Goal: Use online tool/utility: Utilize a website feature to perform a specific function

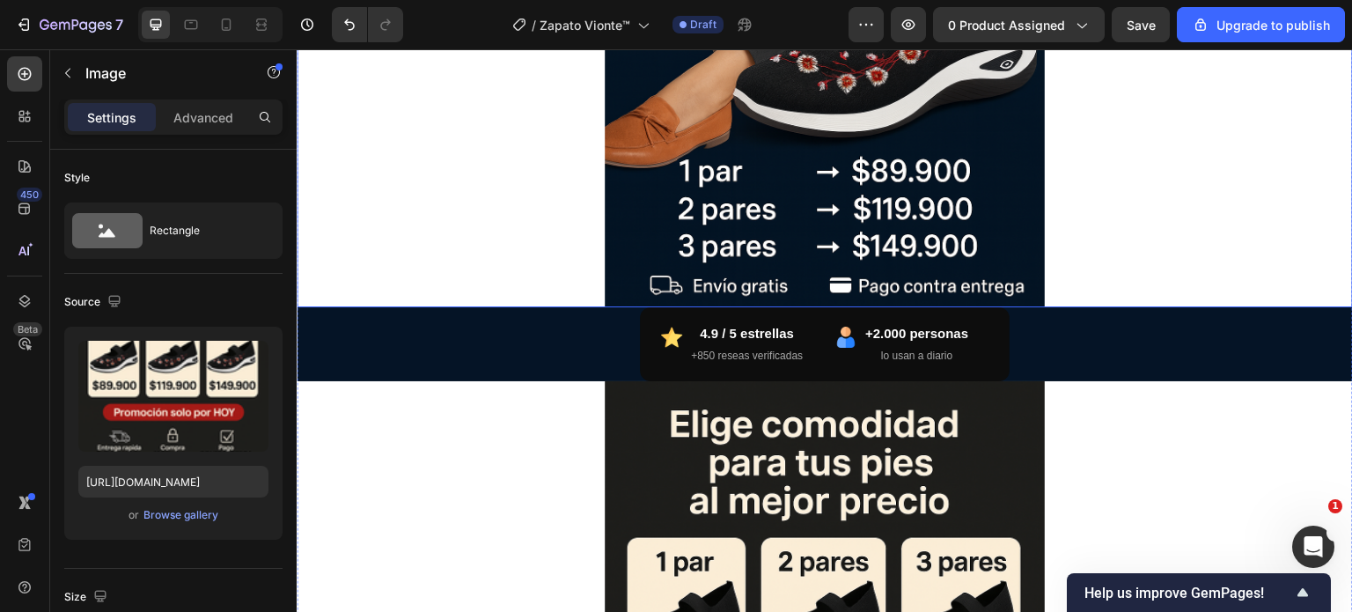
scroll to position [616, 0]
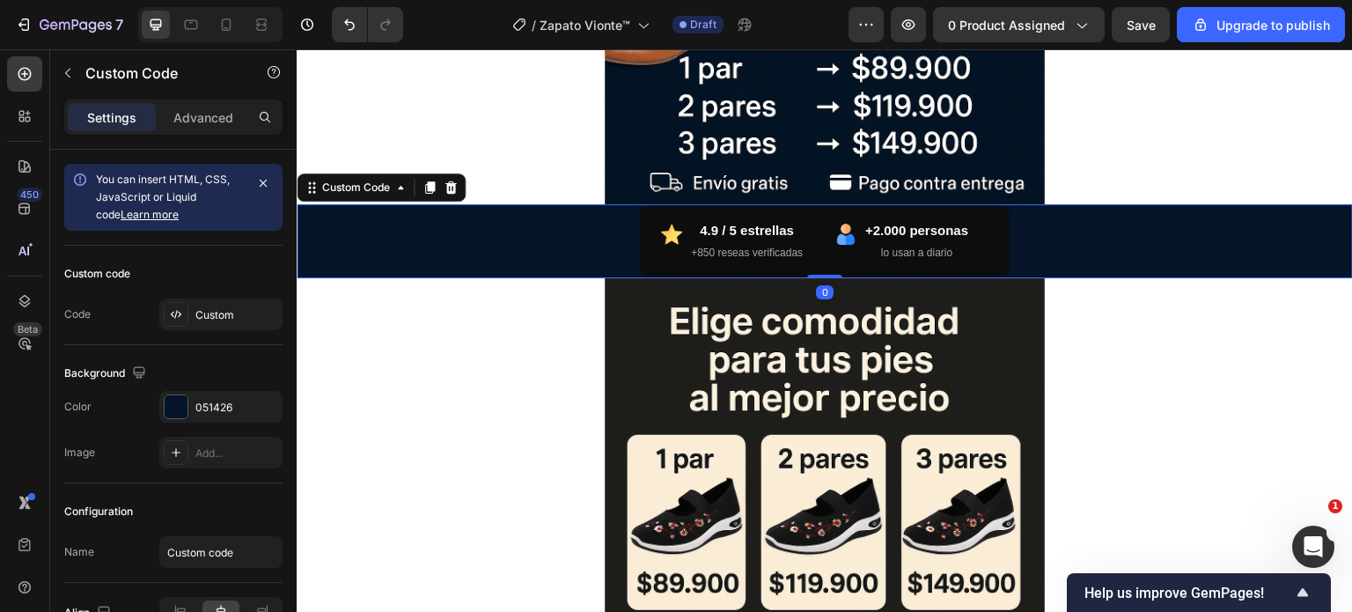
click at [661, 260] on div "4.9 / 5 estrellas +850 reseas verificadas" at bounding box center [737, 241] width 153 height 42
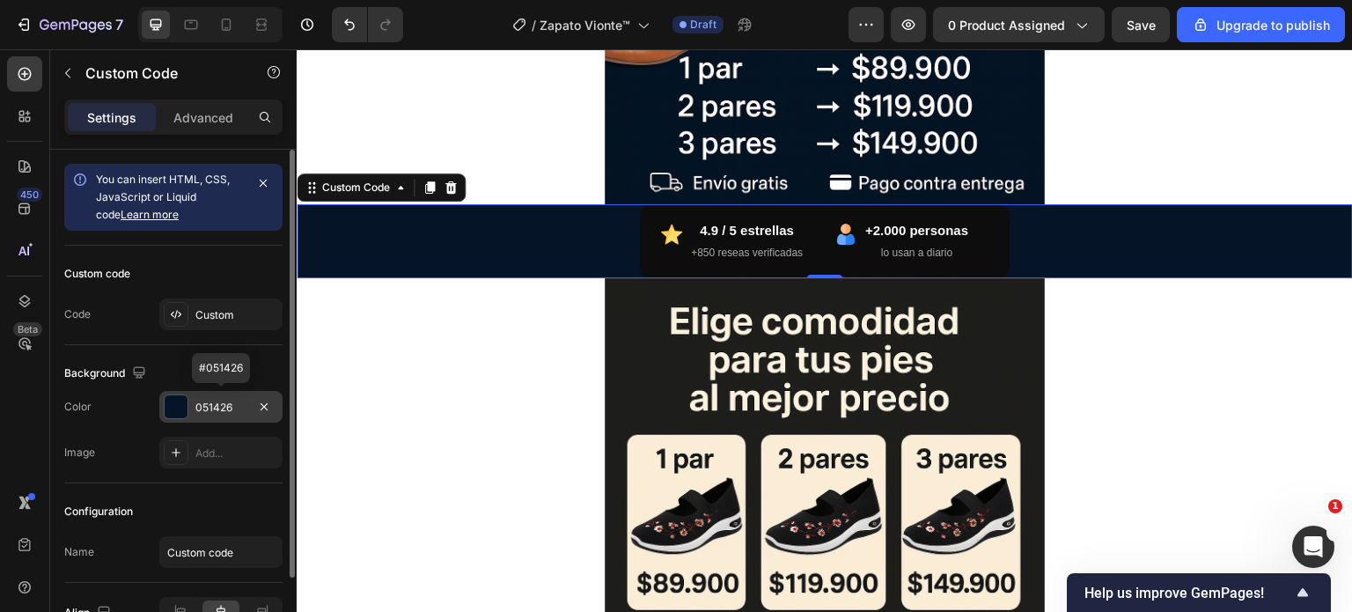
click at [210, 405] on div "051426" at bounding box center [220, 408] width 51 height 16
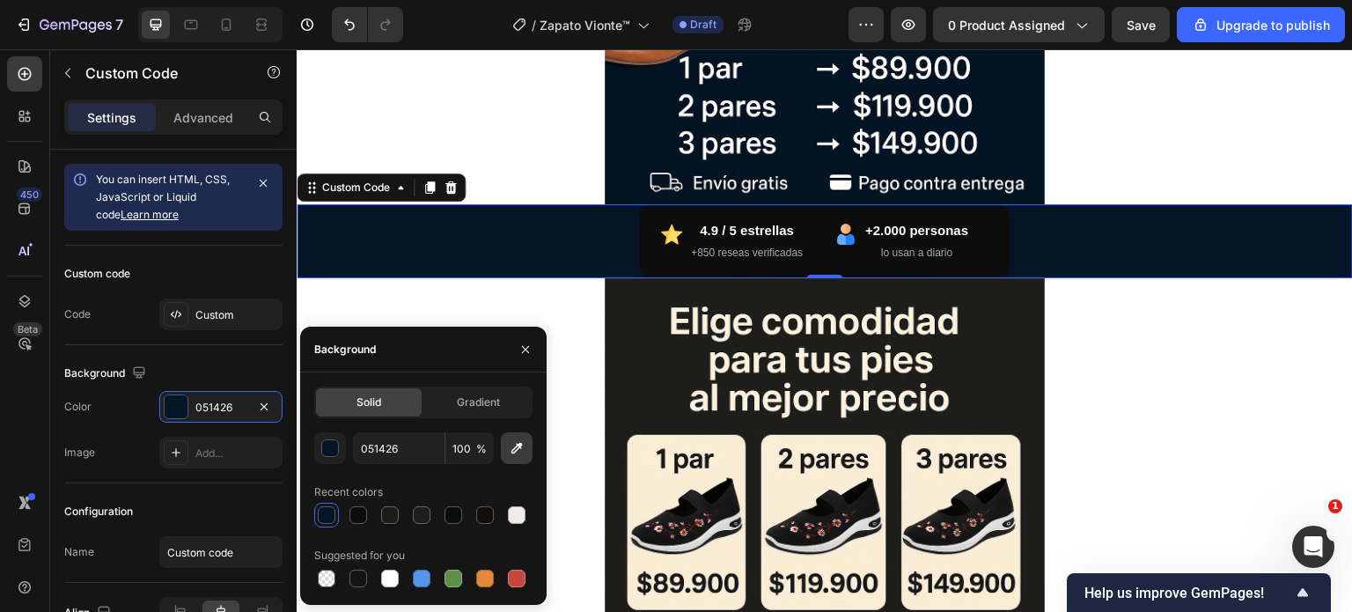
click at [512, 451] on icon "button" at bounding box center [516, 448] width 11 height 11
type input "0D0D0D"
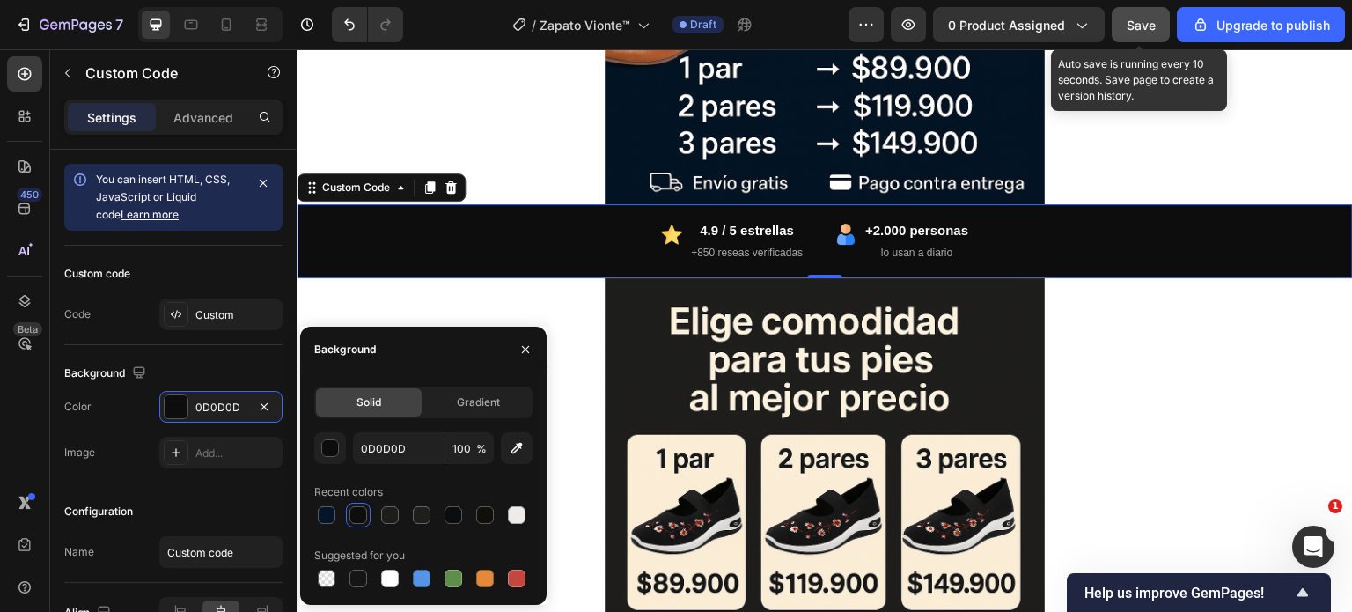
click at [1133, 24] on span "Save" at bounding box center [1141, 25] width 29 height 15
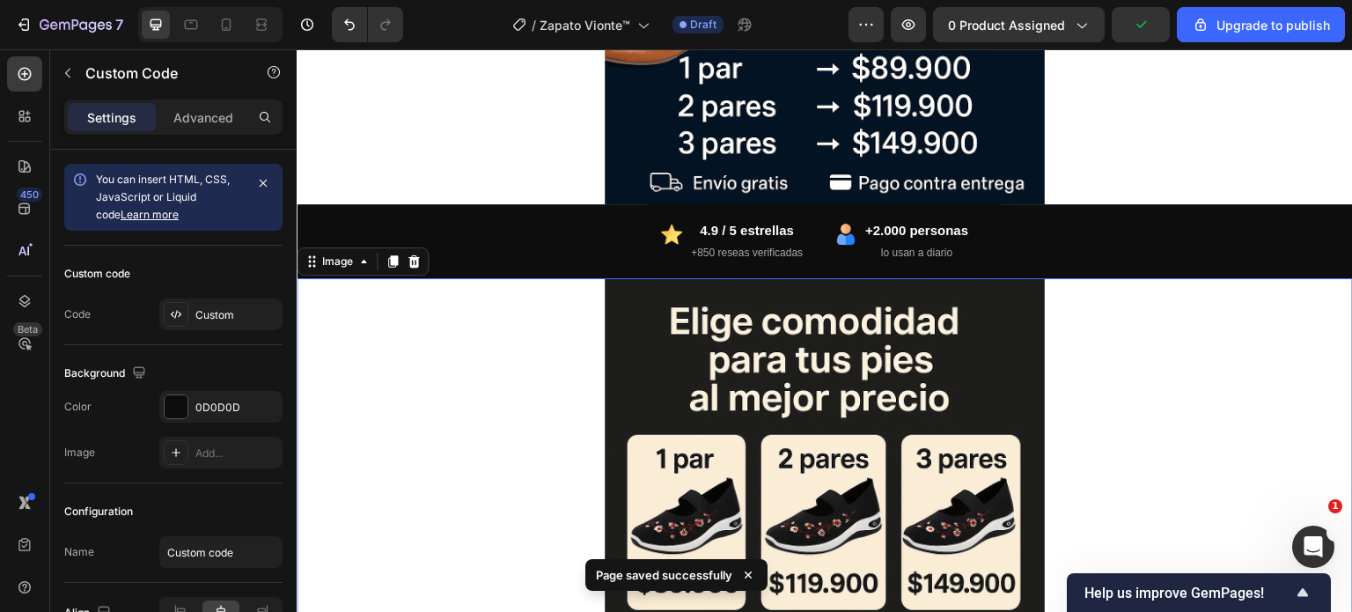
click at [557, 411] on div at bounding box center [825, 608] width 1056 height 660
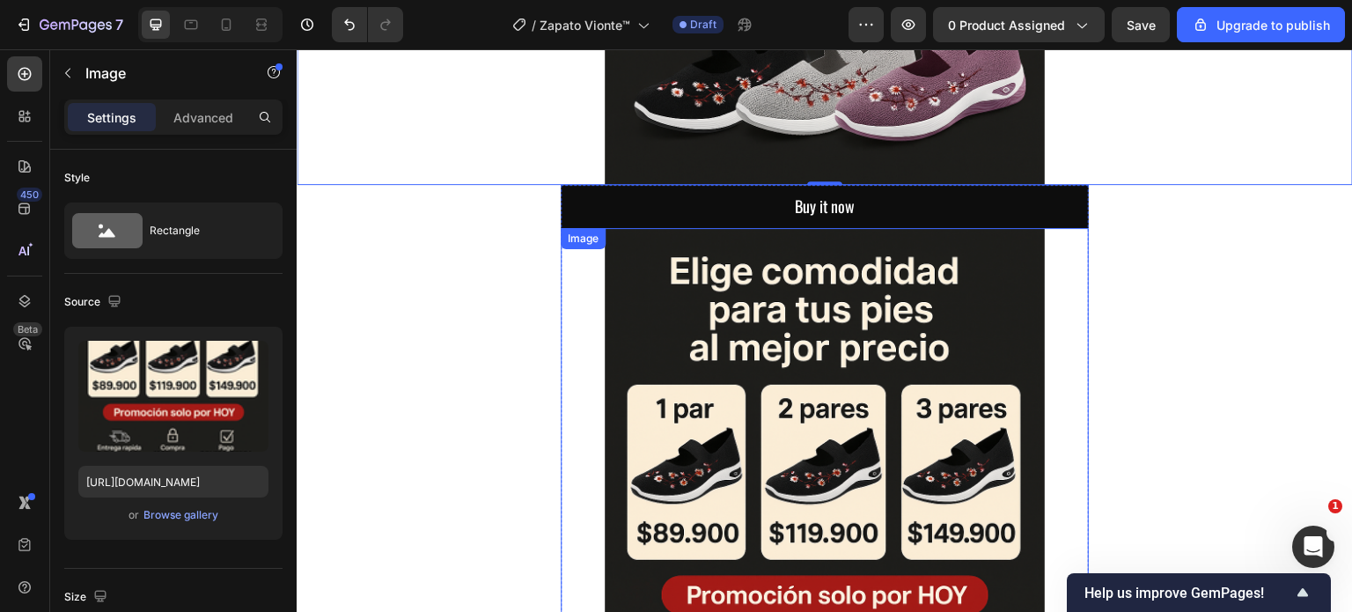
scroll to position [1356, 0]
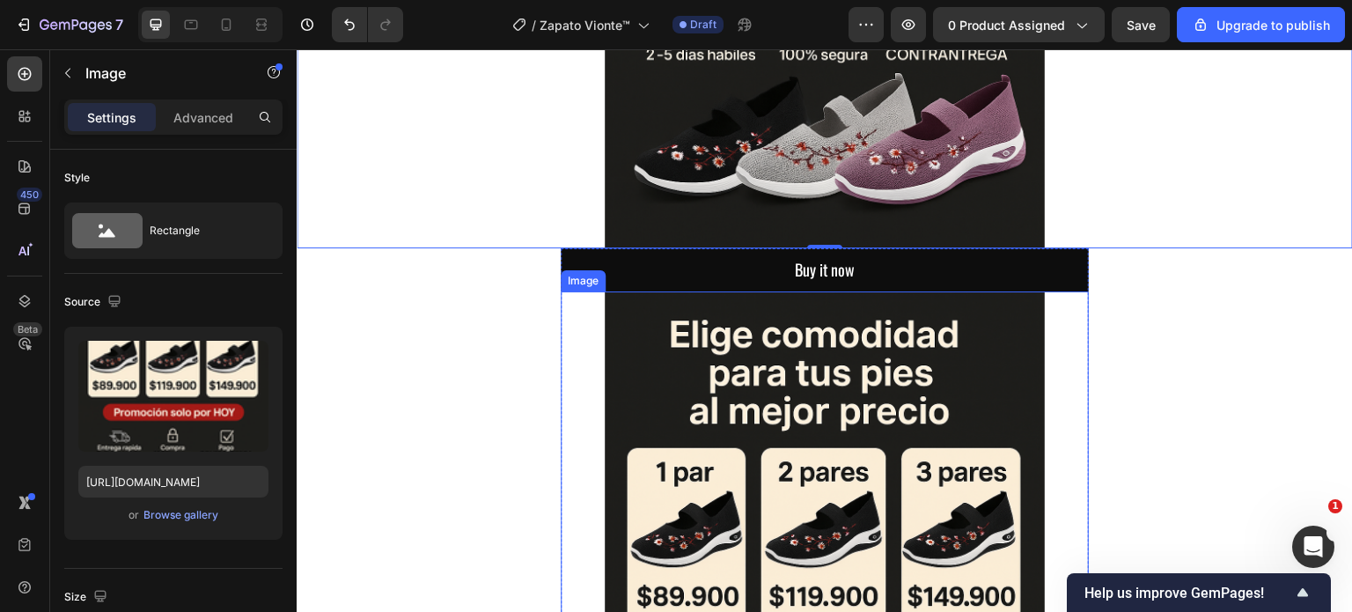
scroll to position [1268, 0]
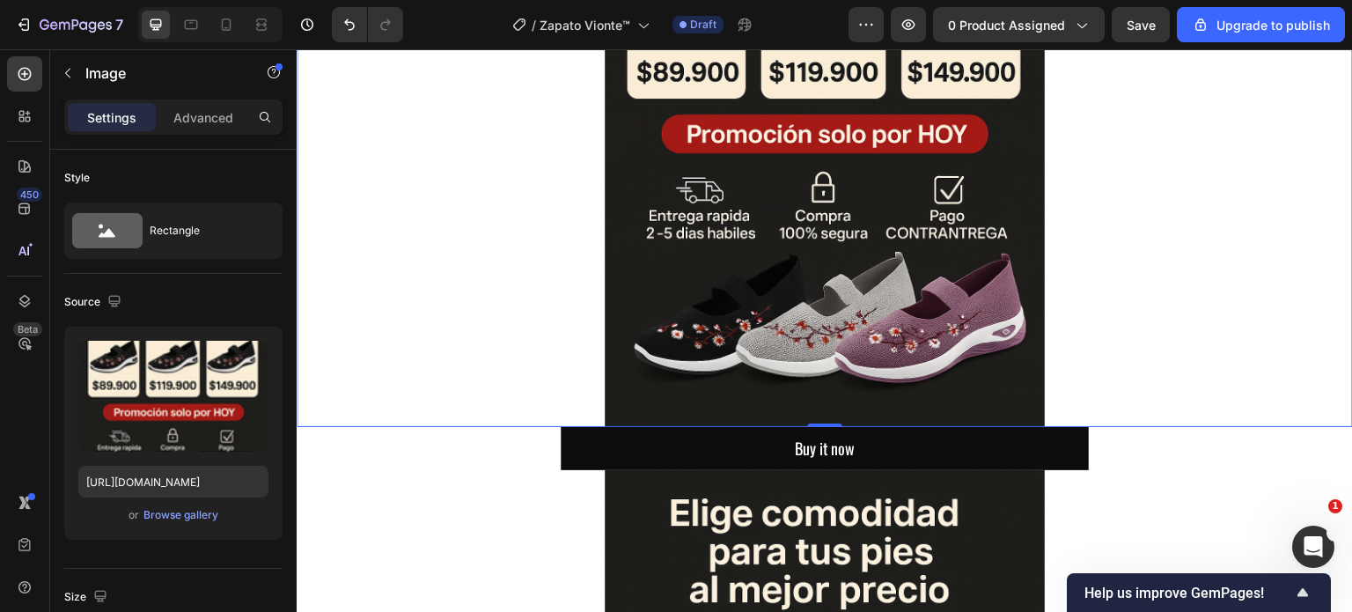
scroll to position [916, 0]
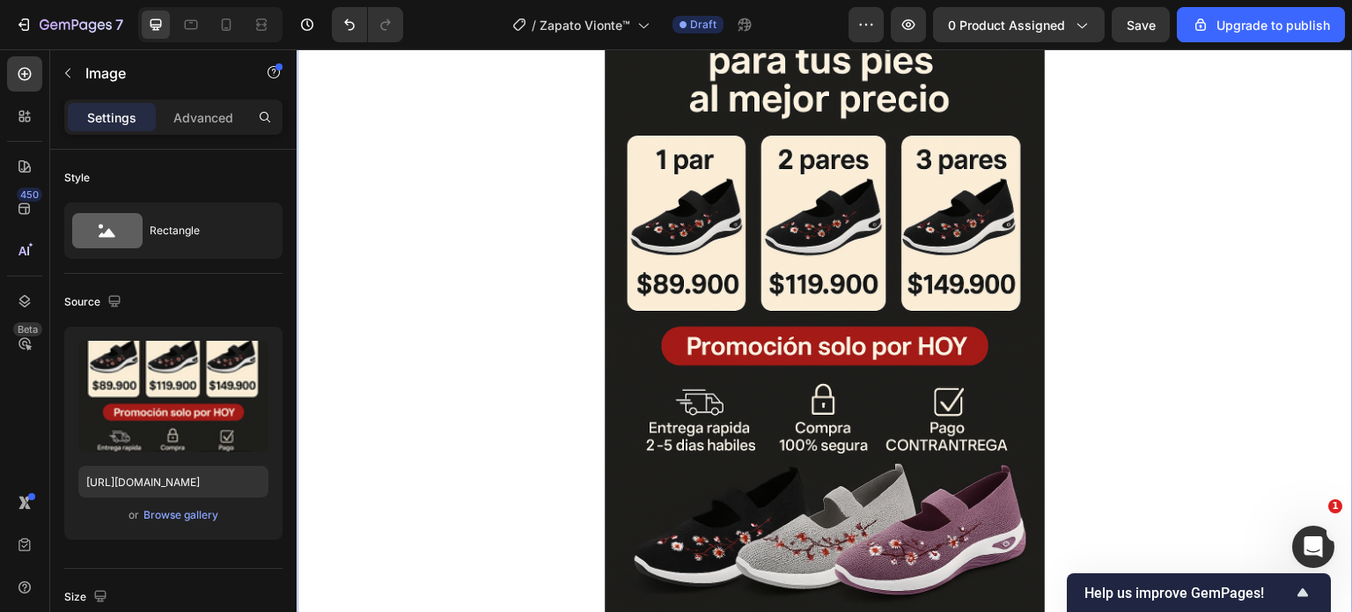
click at [786, 246] on img at bounding box center [825, 309] width 440 height 660
click at [489, 292] on div at bounding box center [825, 309] width 1056 height 660
click at [684, 195] on img at bounding box center [825, 309] width 440 height 660
